Goal: Information Seeking & Learning: Understand process/instructions

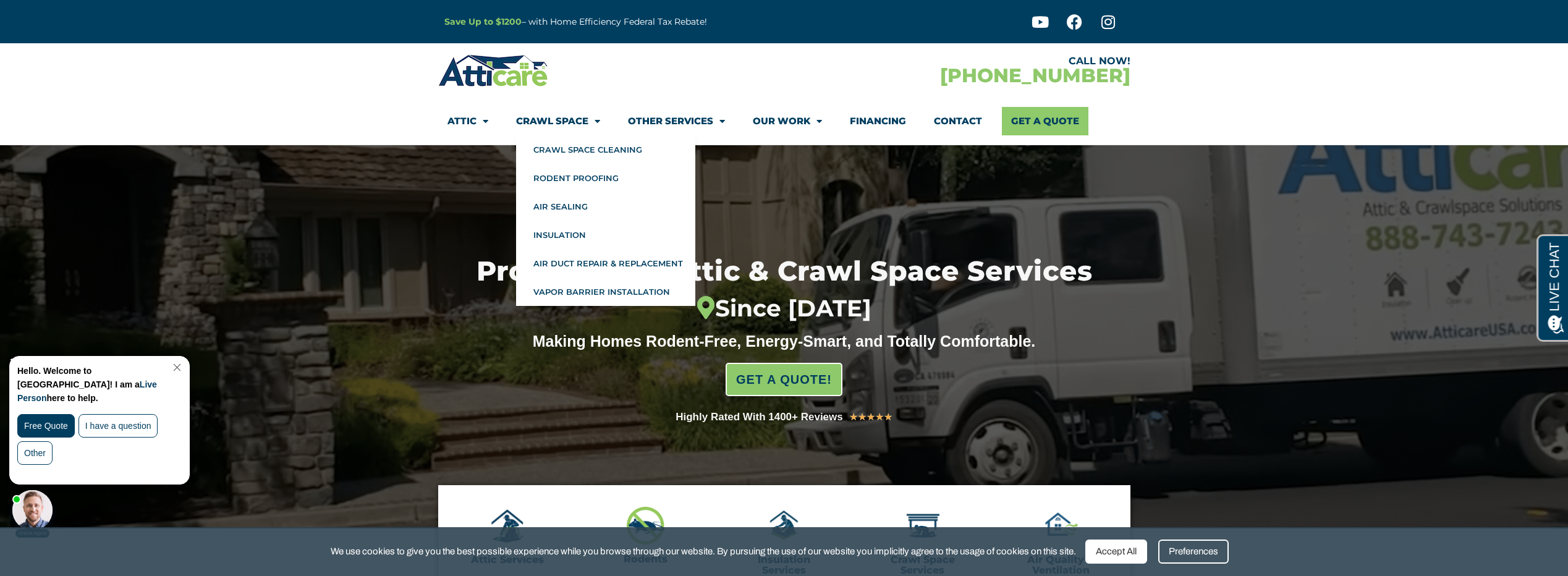
click at [539, 120] on link "Crawl Space" at bounding box center [558, 121] width 84 height 28
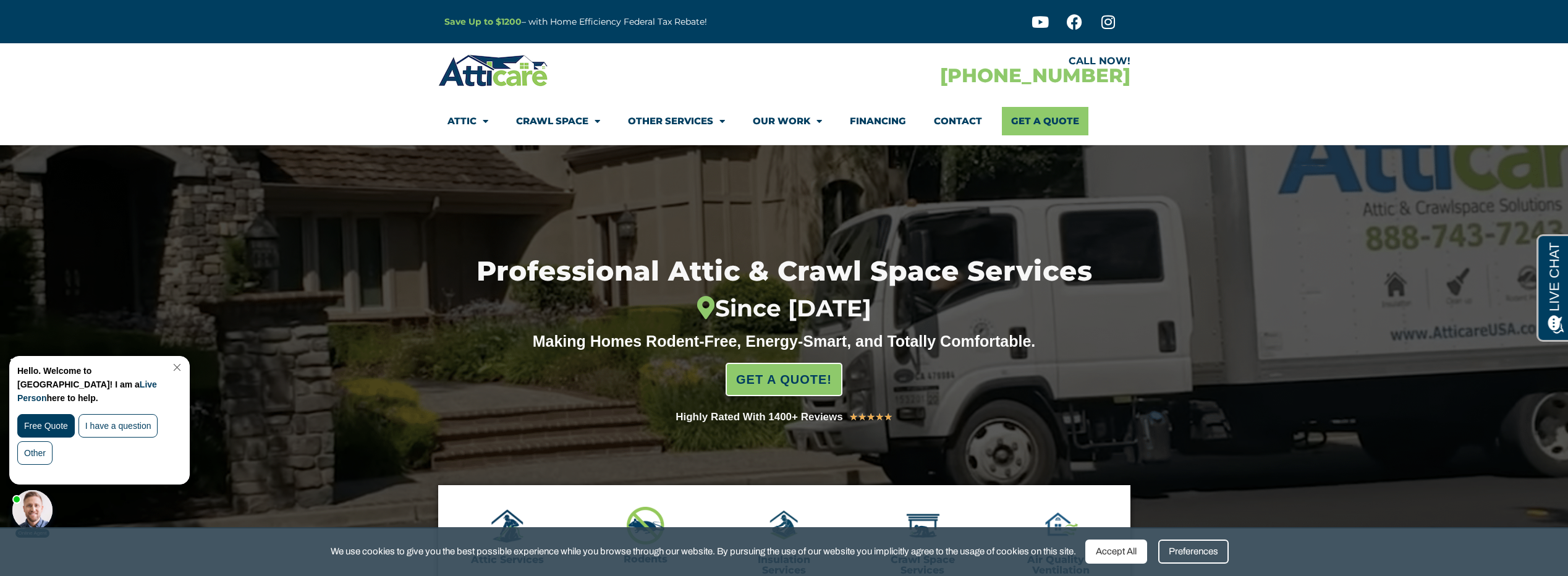
click at [539, 120] on link "Crawl Space" at bounding box center [558, 121] width 84 height 28
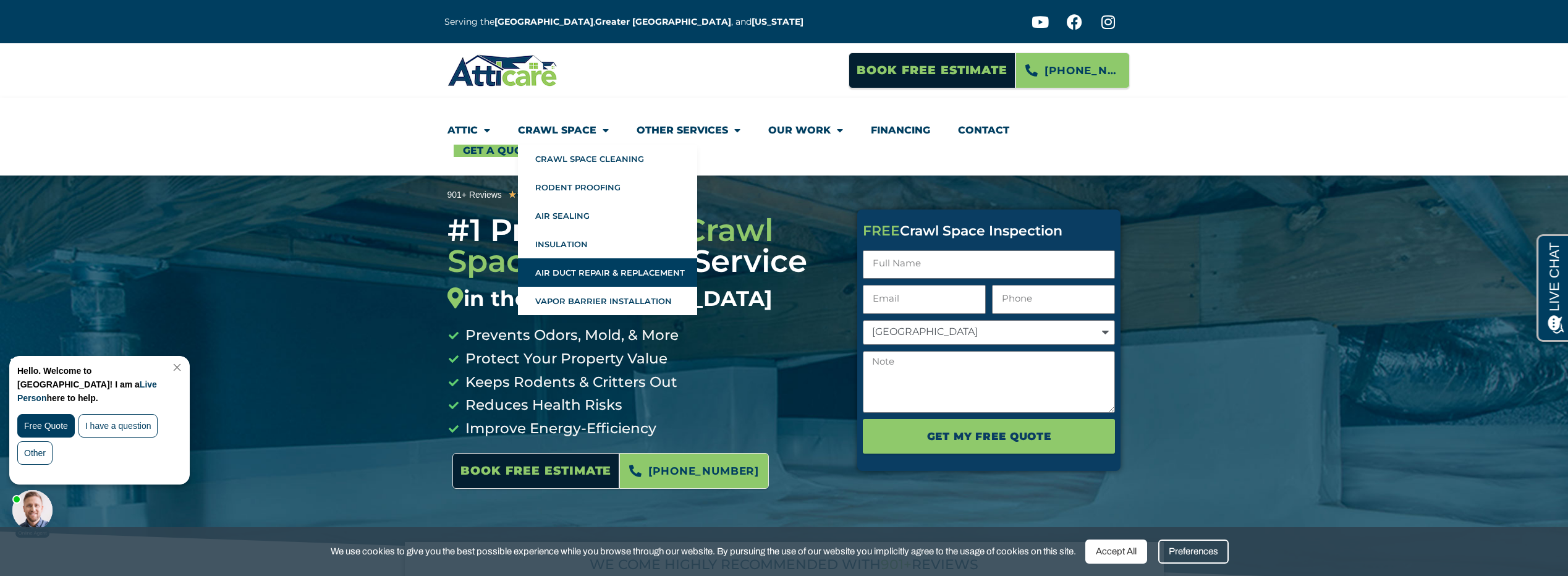
click at [631, 272] on link "Air Duct Repair & Replacement" at bounding box center [608, 272] width 180 height 28
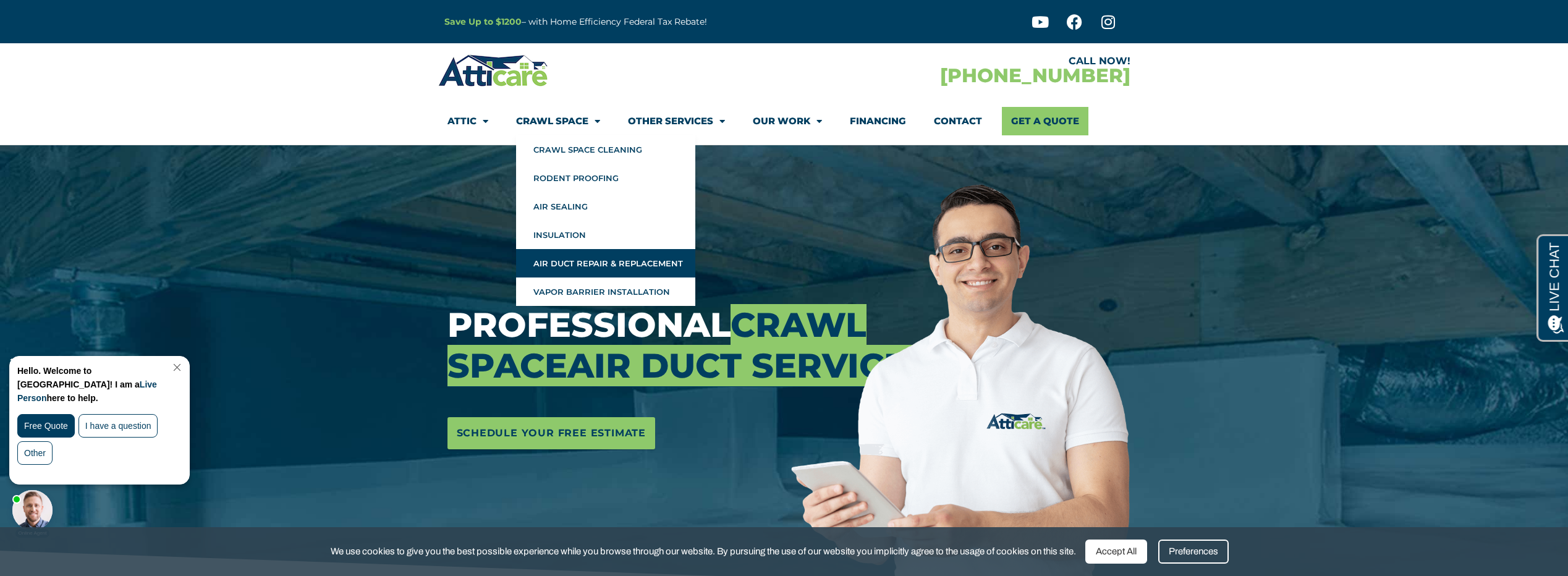
click at [597, 121] on span "Menu" at bounding box center [593, 121] width 11 height 21
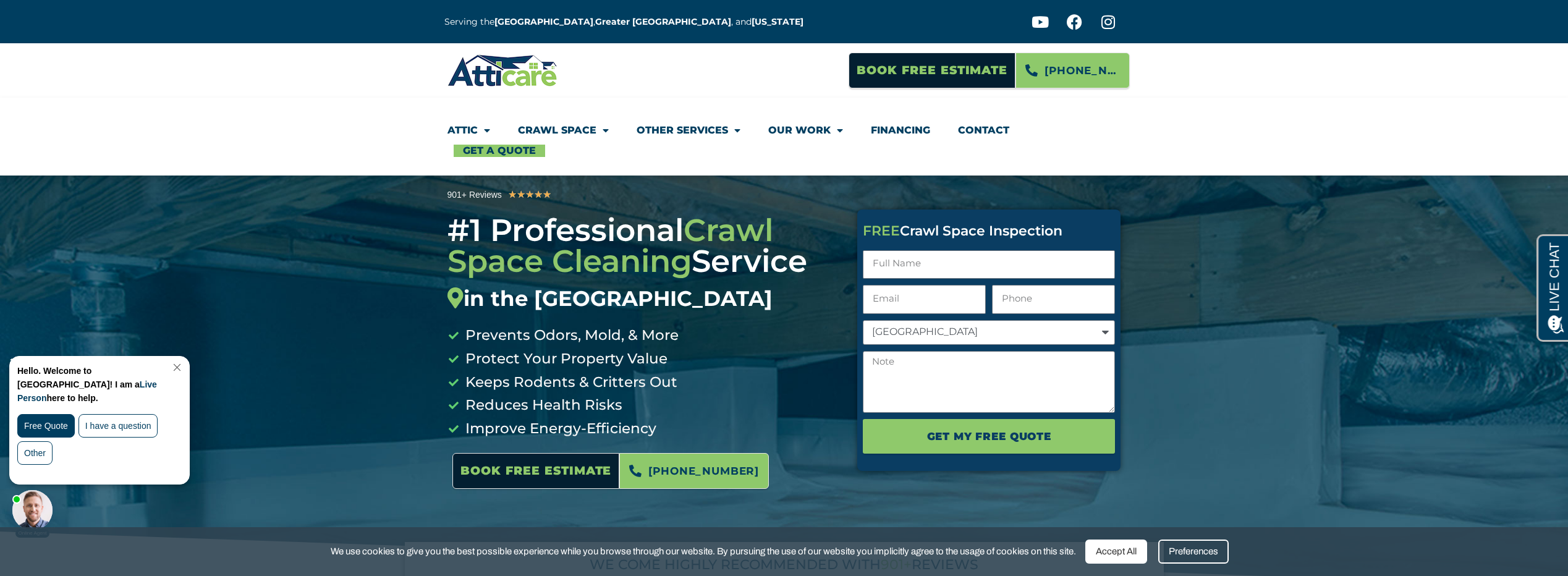
click at [883, 130] on link "Financing" at bounding box center [900, 130] width 59 height 28
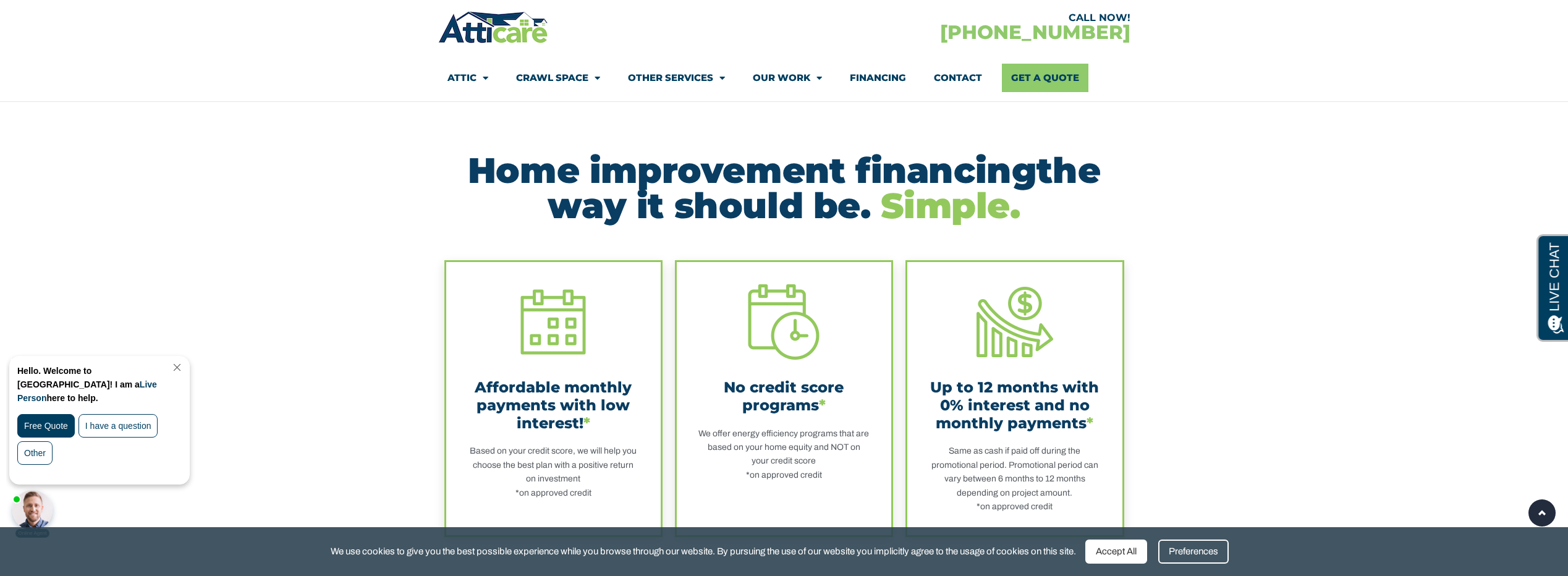
scroll to position [412, 0]
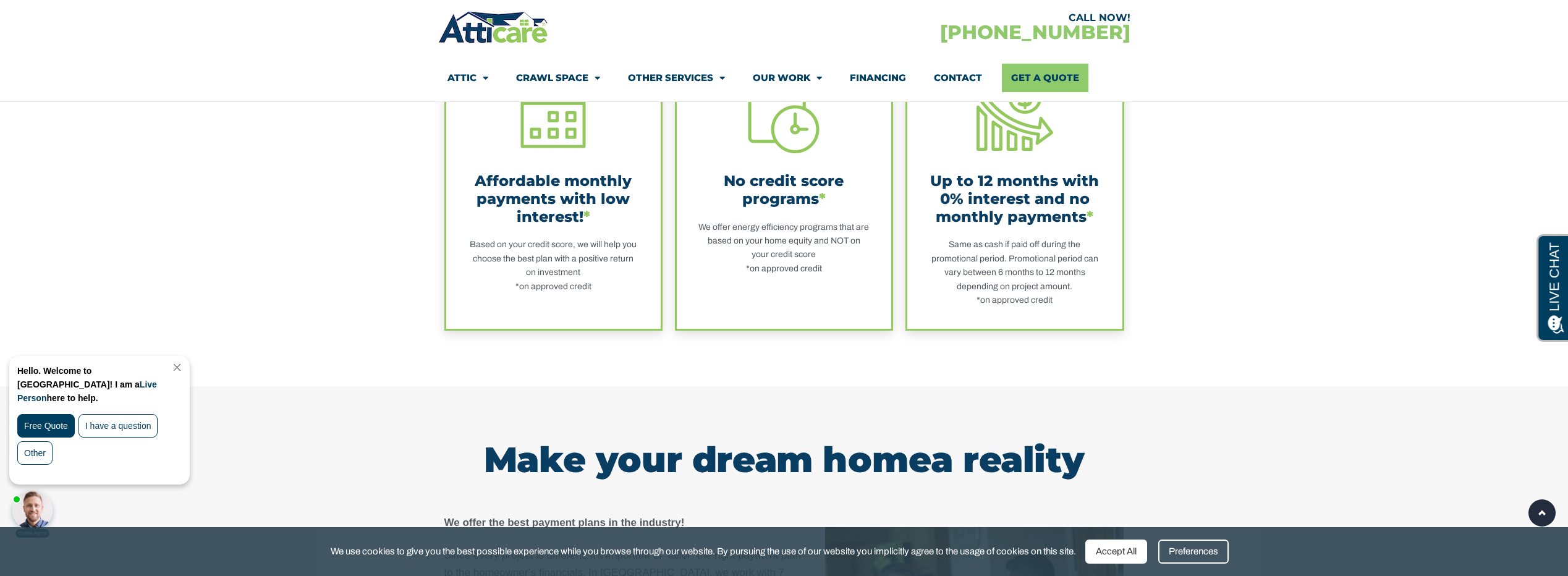
click at [1038, 229] on div "Up to 12 months with 0% interest and no monthly payments * Same as cash if paid…" at bounding box center [1014, 193] width 171 height 230
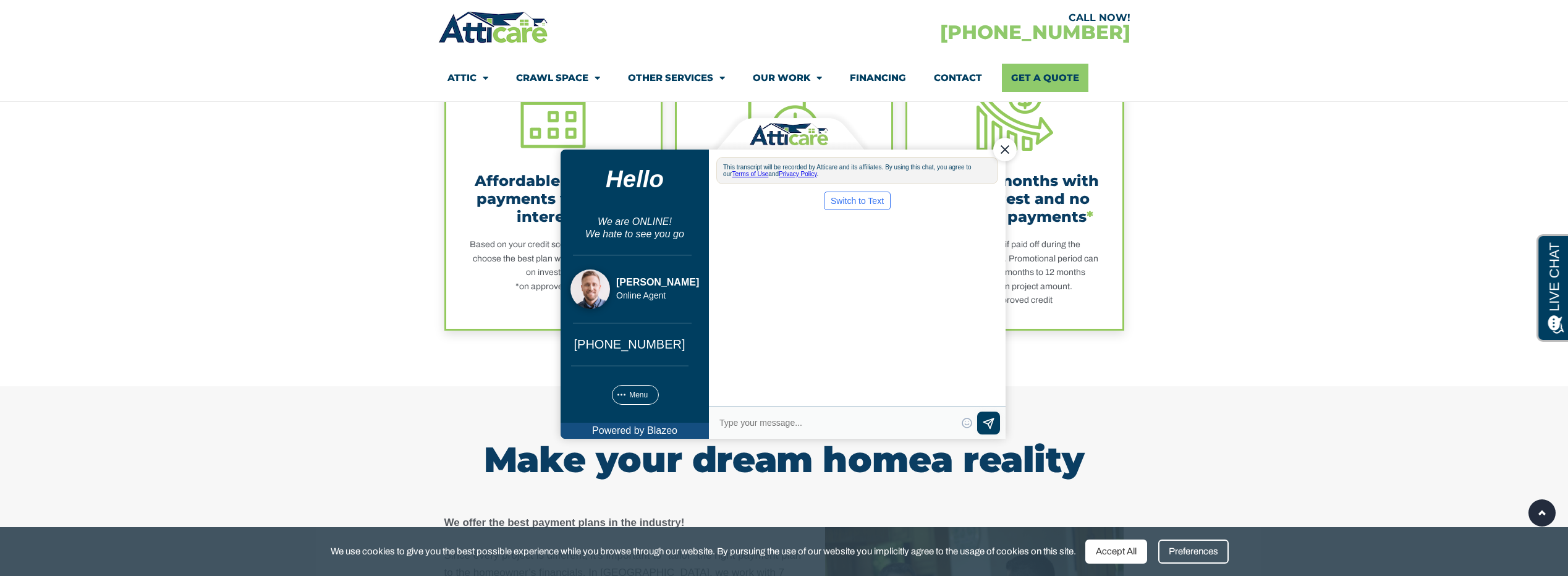
scroll to position [0, 0]
